Goal: Transaction & Acquisition: Purchase product/service

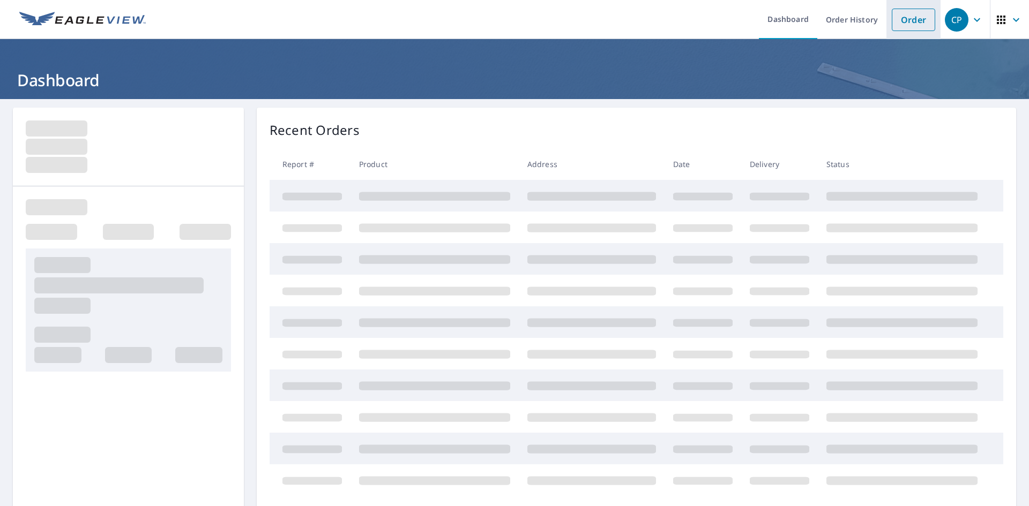
click at [911, 18] on link "Order" at bounding box center [912, 20] width 43 height 23
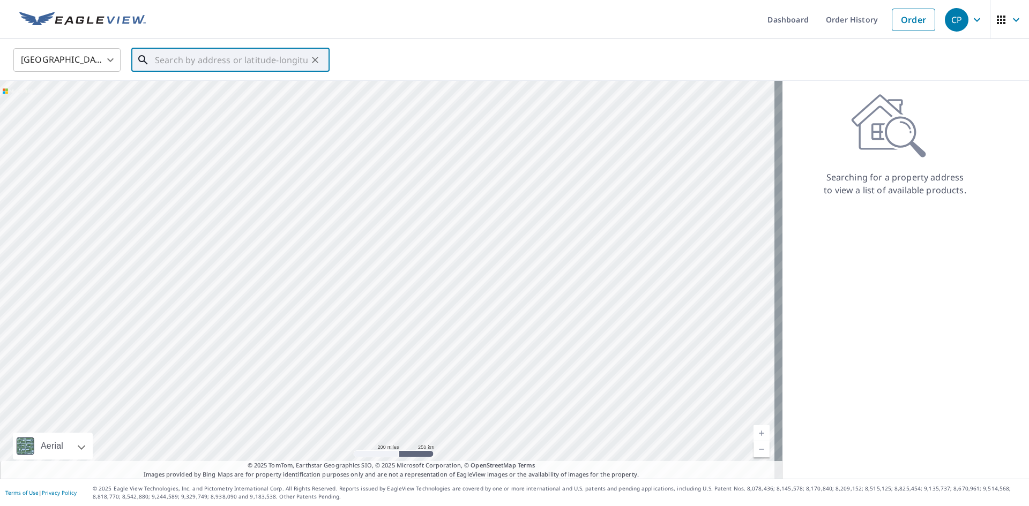
click at [245, 62] on input "text" at bounding box center [231, 60] width 153 height 30
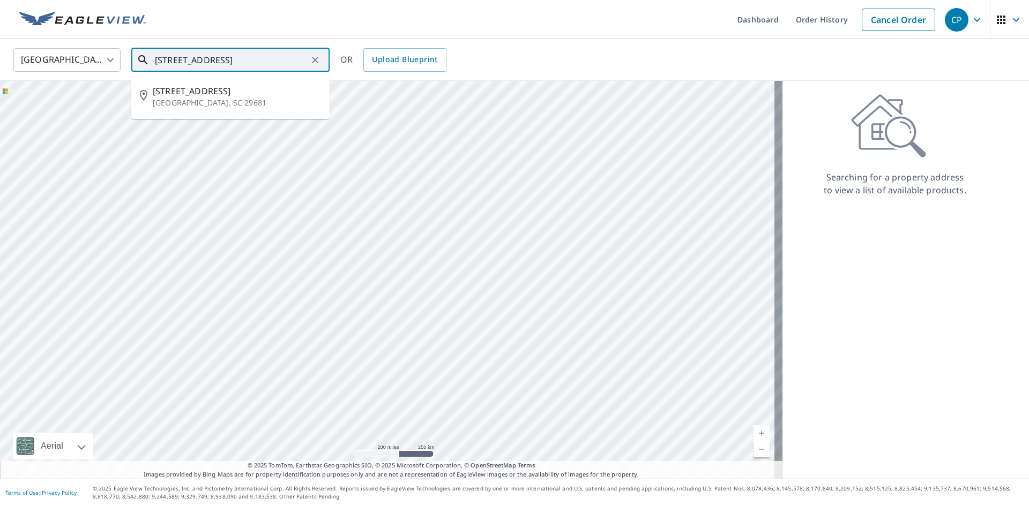
click at [216, 101] on p "[GEOGRAPHIC_DATA], SC 29681" at bounding box center [237, 103] width 168 height 11
type input "[STREET_ADDRESS]"
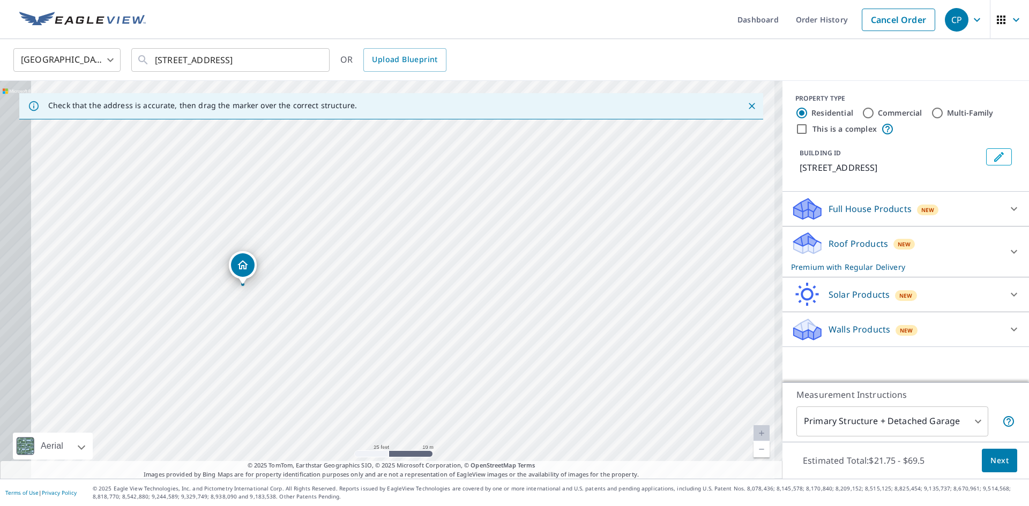
drag, startPoint x: 313, startPoint y: 310, endPoint x: 415, endPoint y: 298, distance: 101.9
click at [415, 298] on div "[STREET_ADDRESS]" at bounding box center [391, 280] width 782 height 398
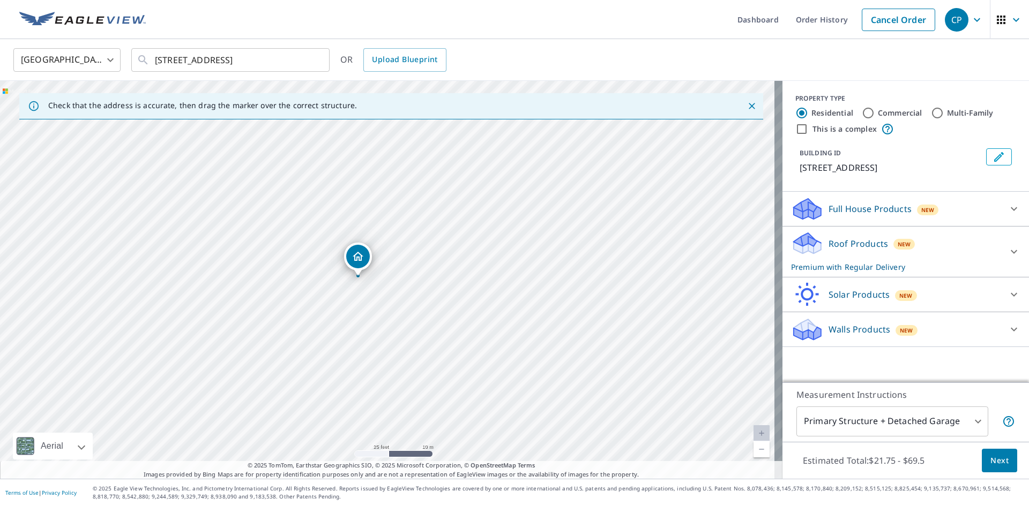
drag, startPoint x: 276, startPoint y: 294, endPoint x: 376, endPoint y: 285, distance: 100.0
click at [376, 285] on div "[STREET_ADDRESS]" at bounding box center [391, 280] width 782 height 398
click at [238, 58] on input "[STREET_ADDRESS]" at bounding box center [231, 60] width 153 height 30
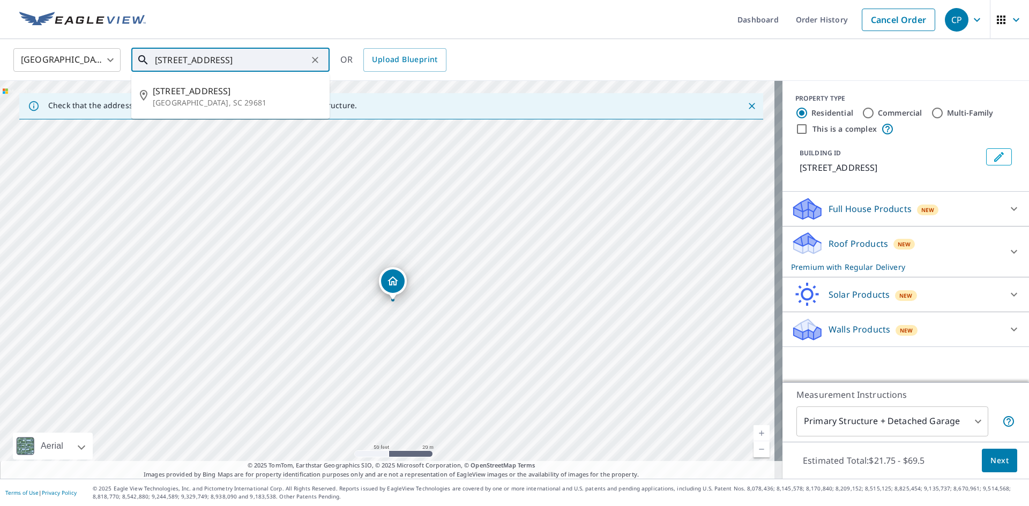
click at [238, 58] on input "[STREET_ADDRESS]" at bounding box center [231, 60] width 153 height 30
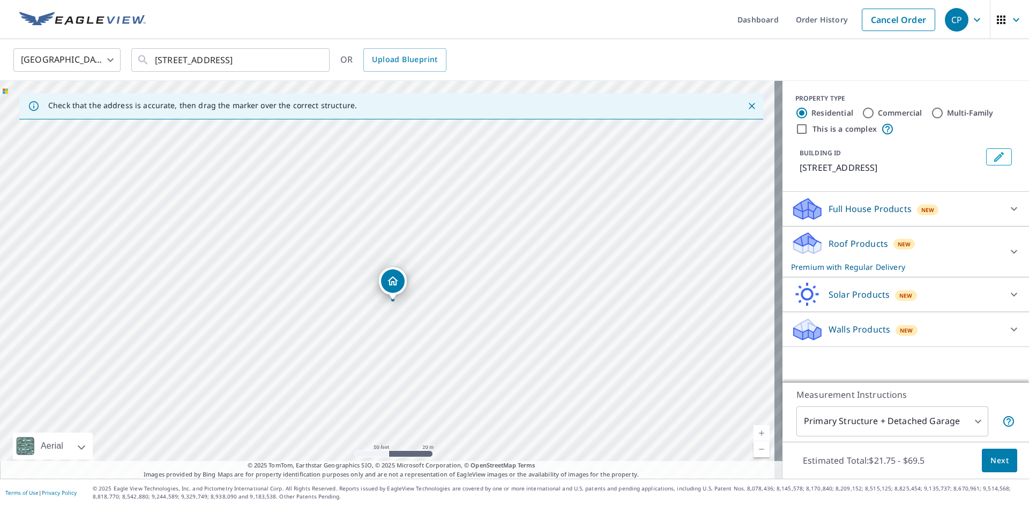
click at [995, 461] on span "Next" at bounding box center [999, 460] width 18 height 13
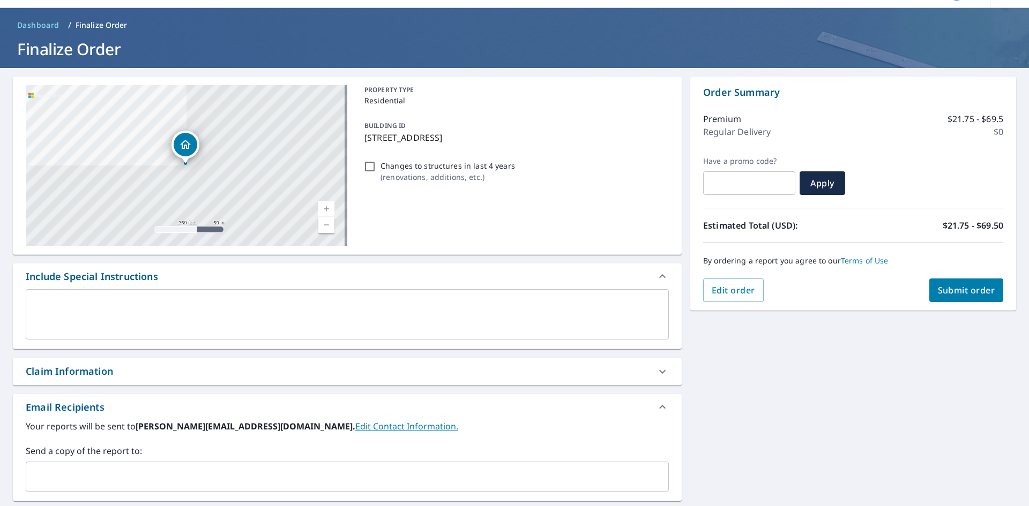
scroll to position [107, 0]
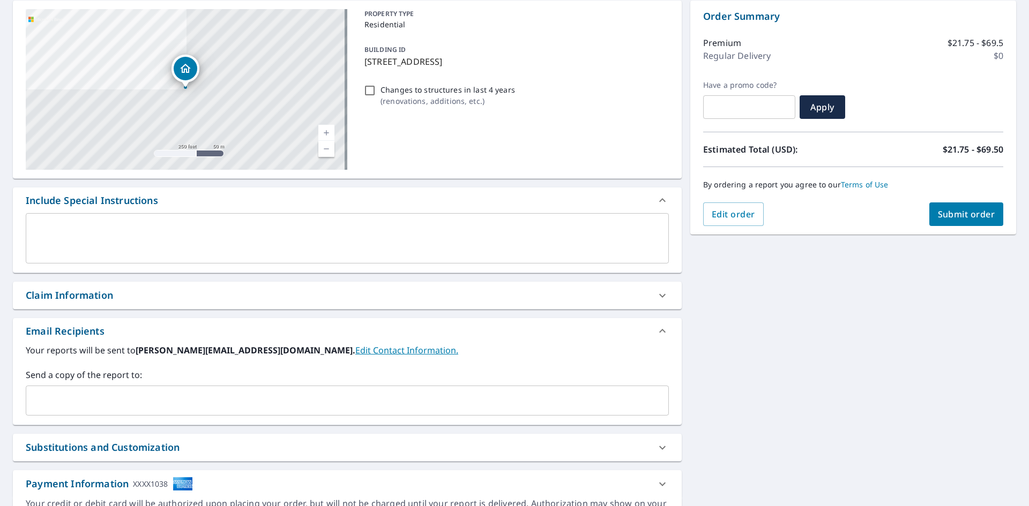
click at [105, 405] on input "text" at bounding box center [339, 401] width 617 height 20
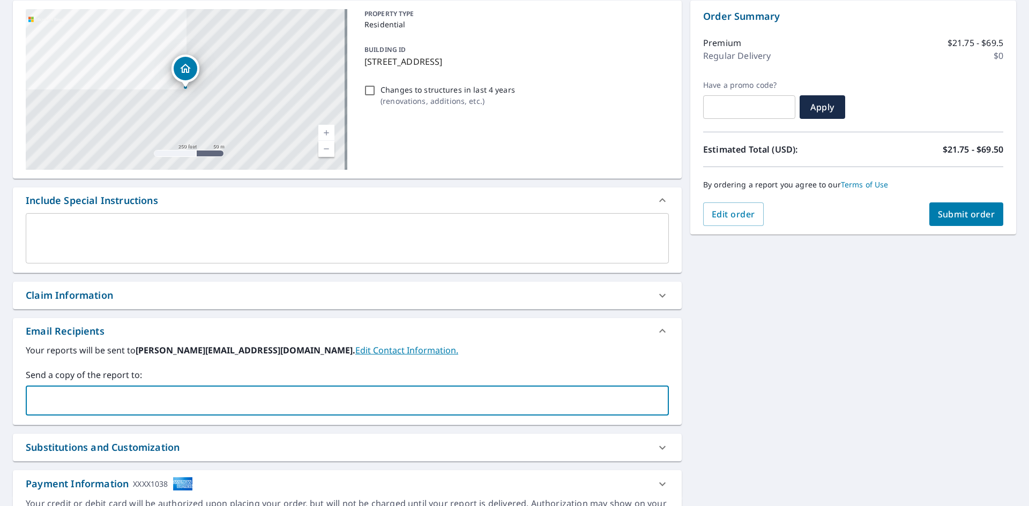
paste input "[EMAIL_ADDRESS][DOMAIN_NAME]"
type input "[EMAIL_ADDRESS][DOMAIN_NAME]"
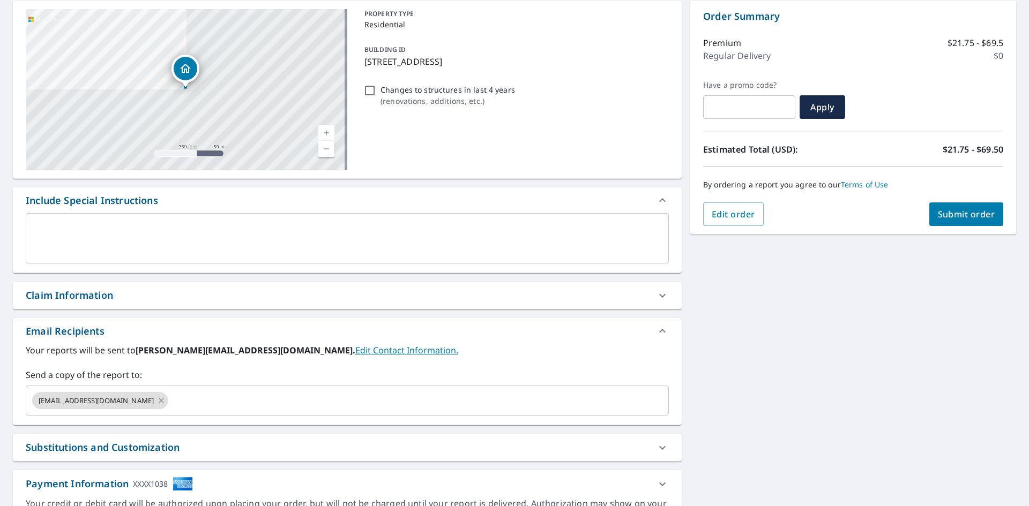
click at [728, 393] on div "[STREET_ADDRESS] Aerial Road A standard road map Aerial A detailed look from ab…" at bounding box center [514, 266] width 1029 height 548
click at [938, 215] on span "Submit order" at bounding box center [966, 214] width 57 height 12
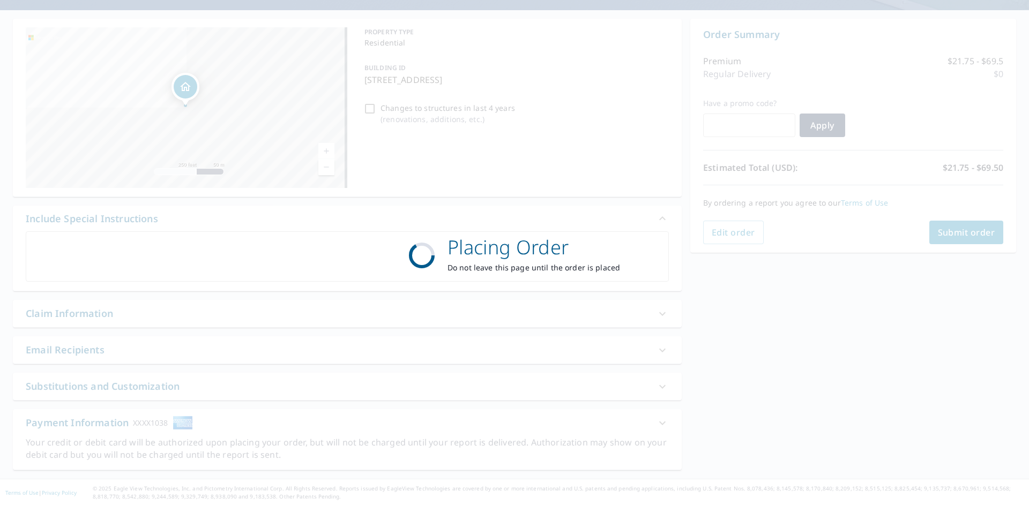
scroll to position [89, 0]
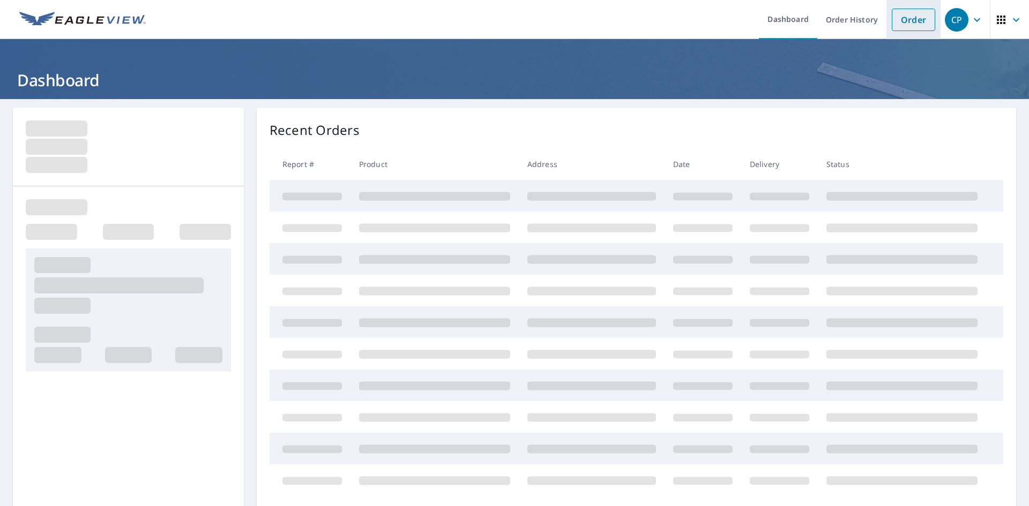
click at [905, 26] on link "Order" at bounding box center [912, 20] width 43 height 23
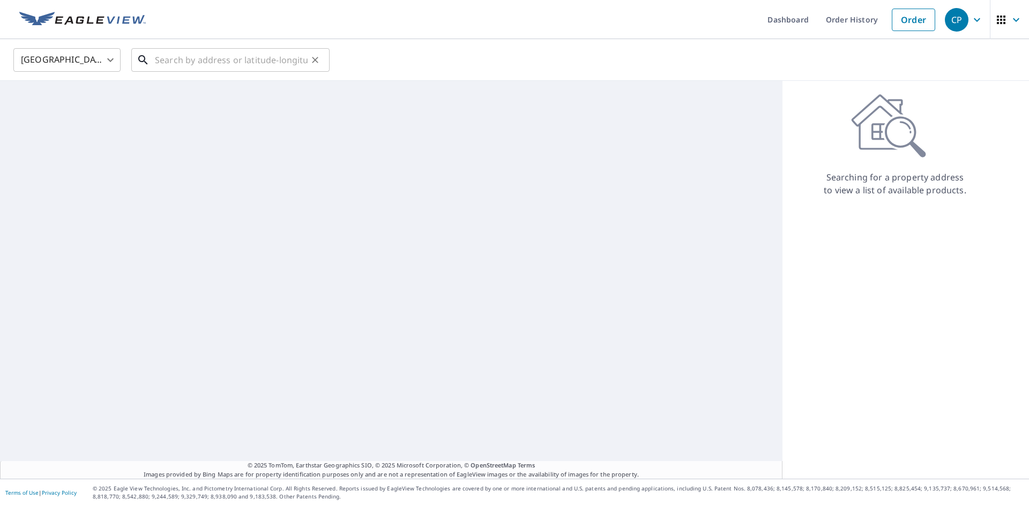
click at [231, 58] on input "text" at bounding box center [231, 60] width 153 height 30
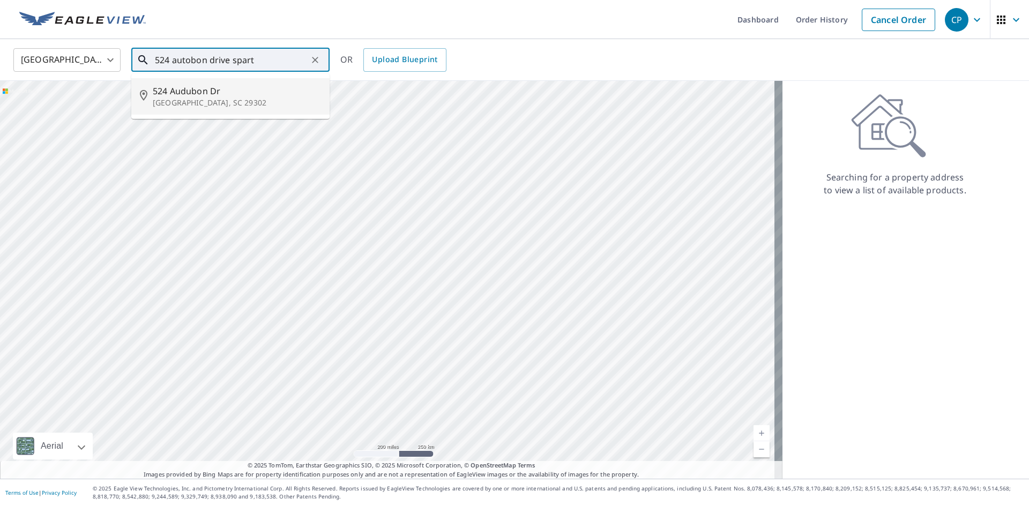
click at [209, 101] on p "[GEOGRAPHIC_DATA], SC 29302" at bounding box center [237, 103] width 168 height 11
type input "524 Audubon Dr [PERSON_NAME], SC 29302"
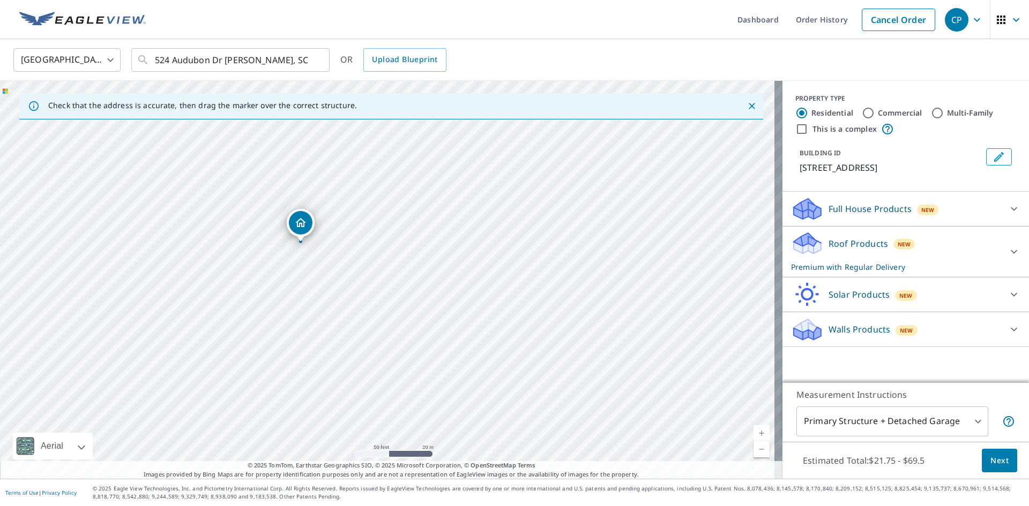
drag, startPoint x: 336, startPoint y: 271, endPoint x: 361, endPoint y: 275, distance: 25.0
click at [361, 275] on div "524 Audubon Dr Spartanburg, SC 29302" at bounding box center [391, 280] width 782 height 398
click at [991, 463] on span "Next" at bounding box center [999, 460] width 18 height 13
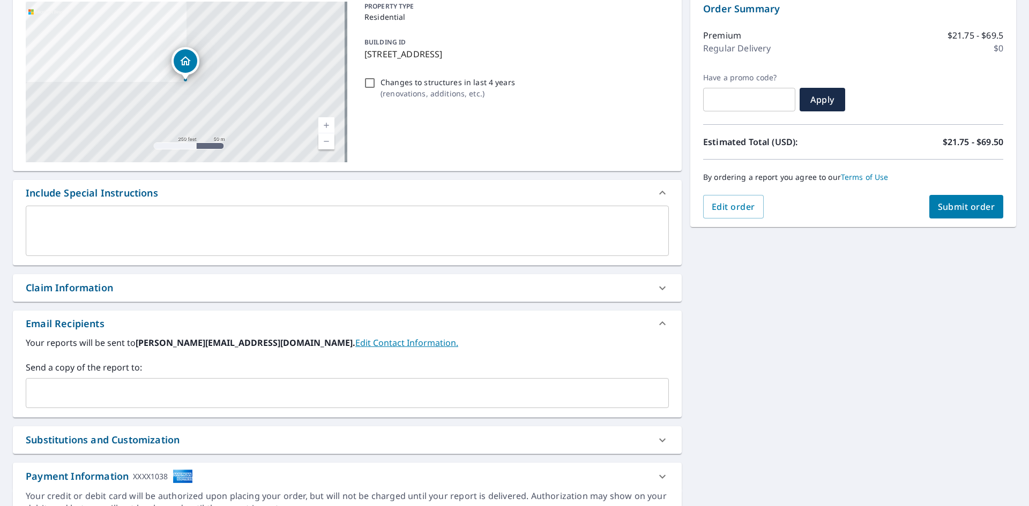
scroll to position [168, 0]
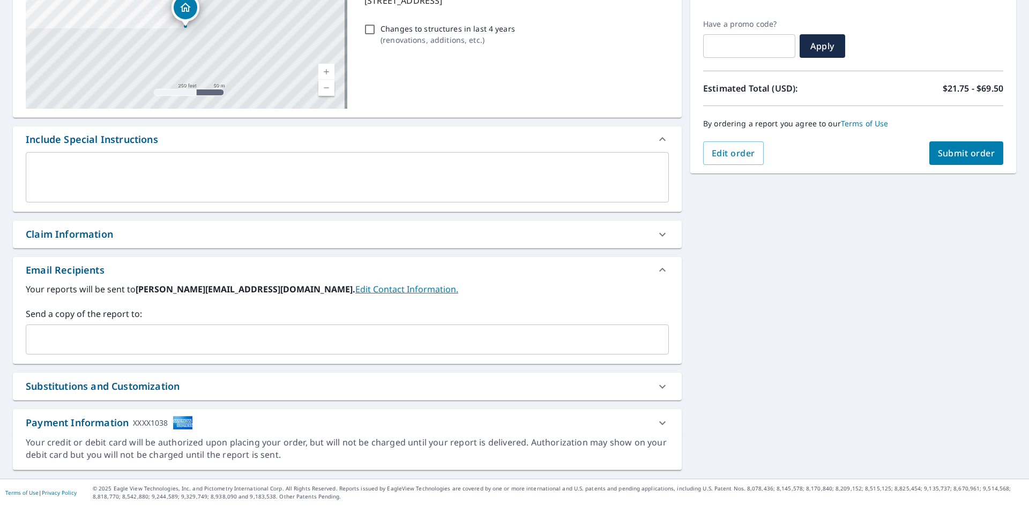
click at [109, 344] on input "text" at bounding box center [339, 339] width 617 height 20
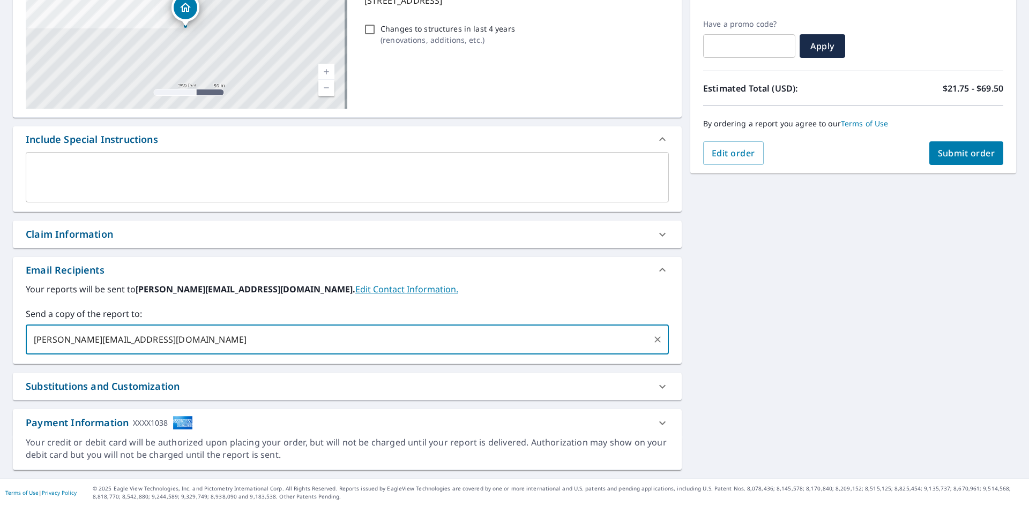
type input "jamie@allconroofing.com"
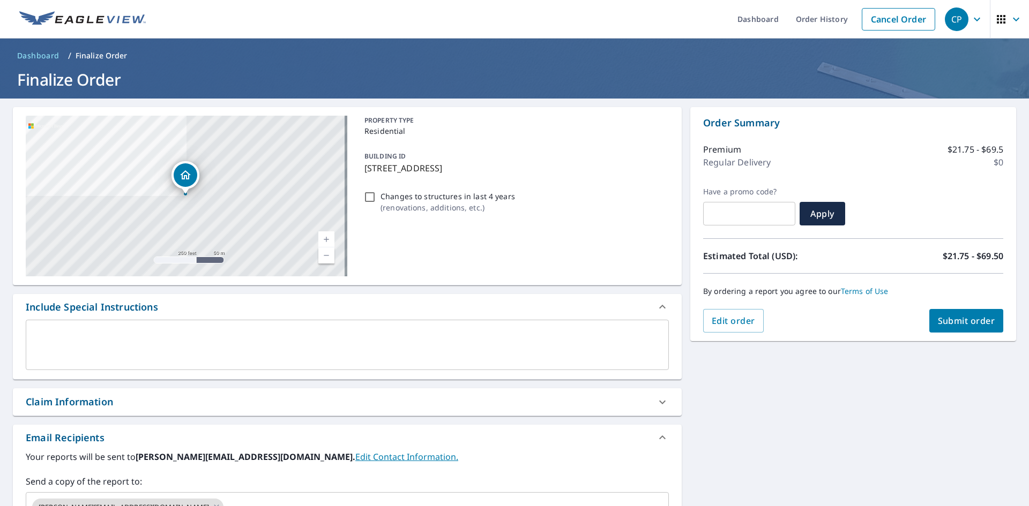
scroll to position [0, 0]
drag, startPoint x: 428, startPoint y: 168, endPoint x: 364, endPoint y: 168, distance: 63.8
click at [364, 168] on p "524 Audubon Dr, Spartanburg, SC, 29302" at bounding box center [514, 168] width 300 height 13
copy p "524 Audubon Dr"
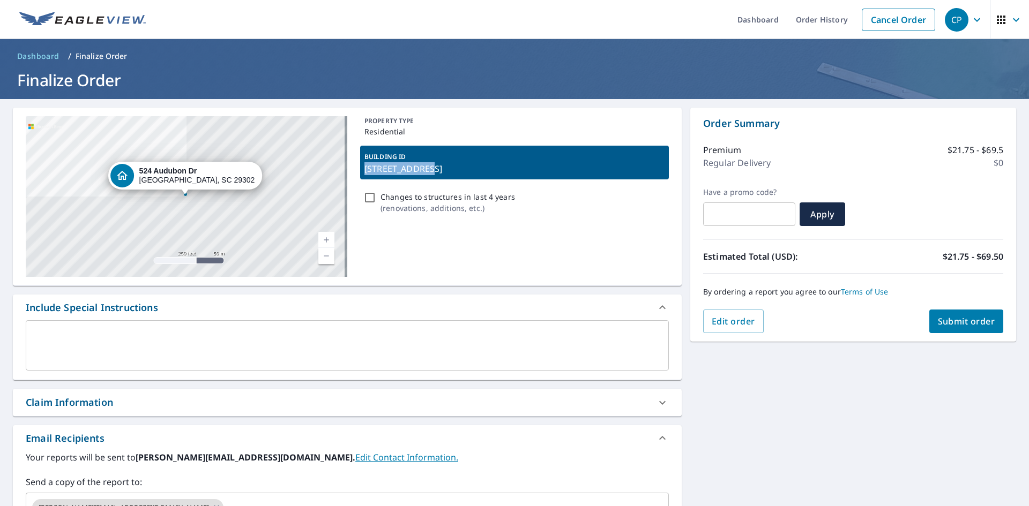
click at [979, 325] on span "Submit order" at bounding box center [966, 322] width 57 height 12
